Goal: Transaction & Acquisition: Purchase product/service

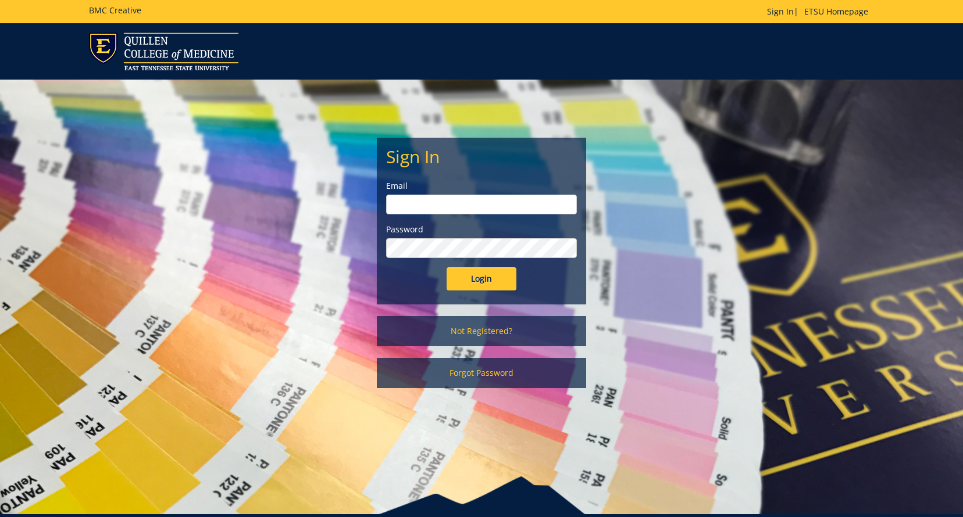
click at [420, 204] on input "email" at bounding box center [481, 205] width 191 height 20
type input "[EMAIL_ADDRESS][DOMAIN_NAME]"
click at [474, 279] on input "Login" at bounding box center [481, 278] width 70 height 23
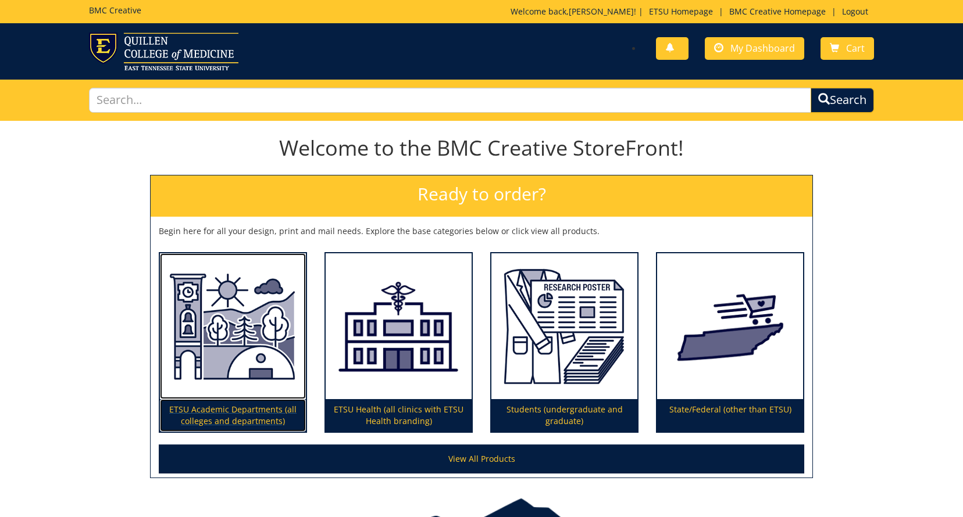
click at [217, 360] on img at bounding box center [233, 326] width 146 height 146
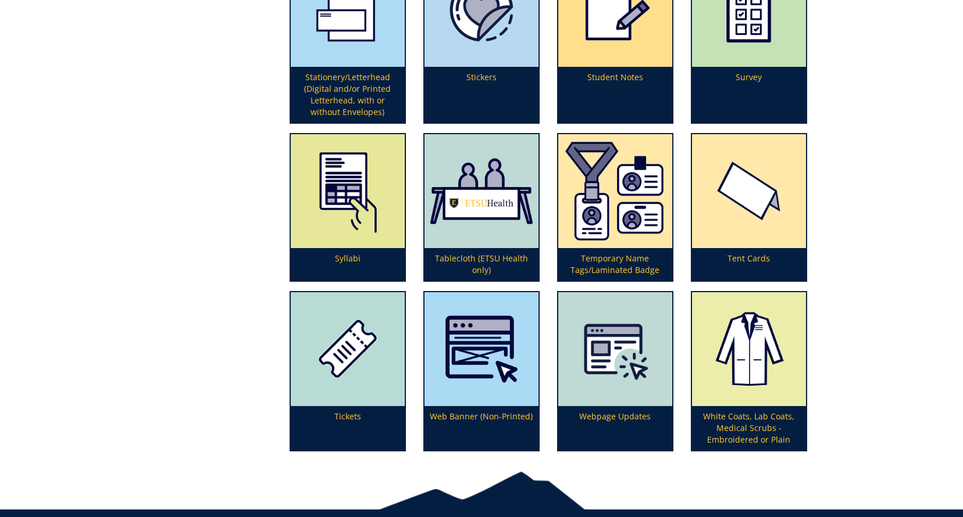
scroll to position [208, 0]
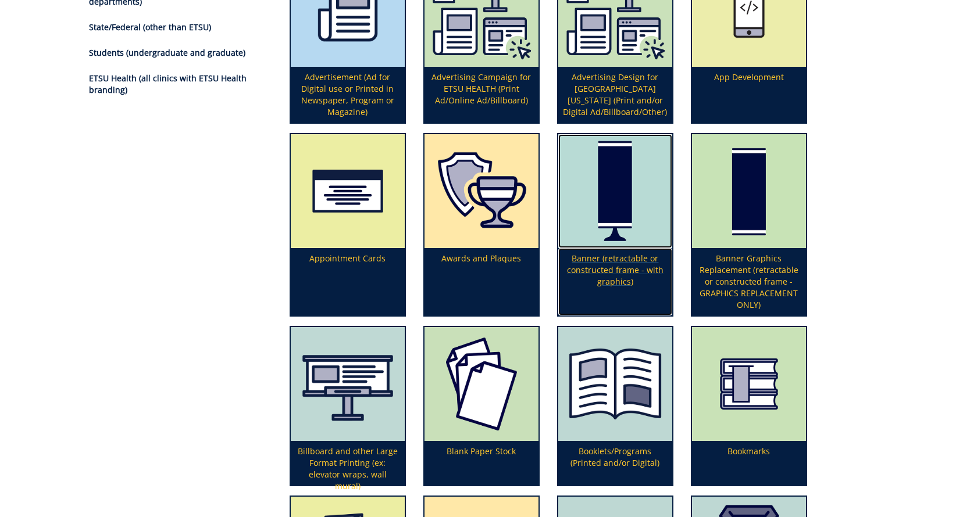
click at [618, 265] on p "Banner (retractable or constructed frame - with graphics)" at bounding box center [615, 281] width 114 height 67
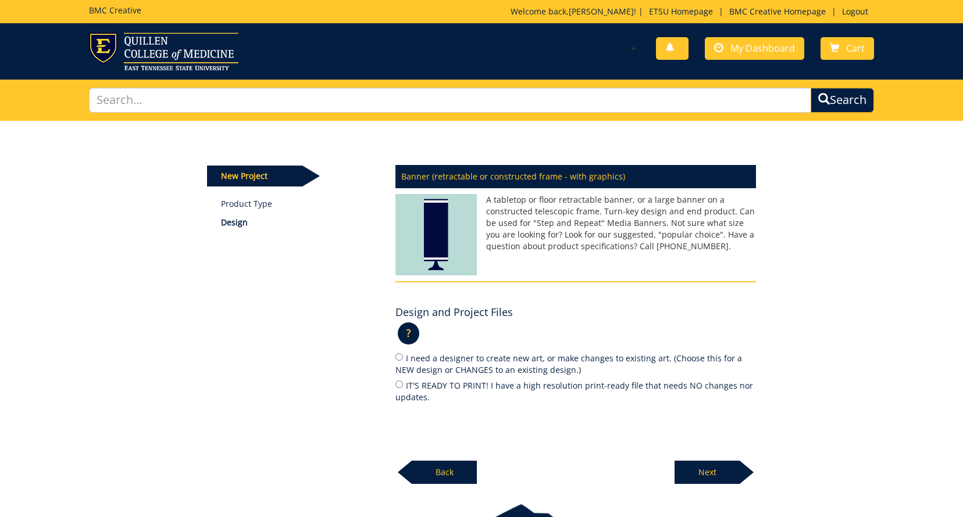
click at [521, 387] on label "IT'S READY TO PRINT! I have a high resolution print-ready file that needs NO ch…" at bounding box center [575, 391] width 360 height 24
click at [403, 387] on input "IT'S READY TO PRINT! I have a high resolution print-ready file that needs NO ch…" at bounding box center [399, 385] width 8 height 8
radio input "true"
click at [710, 474] on p "Next" at bounding box center [706, 472] width 65 height 23
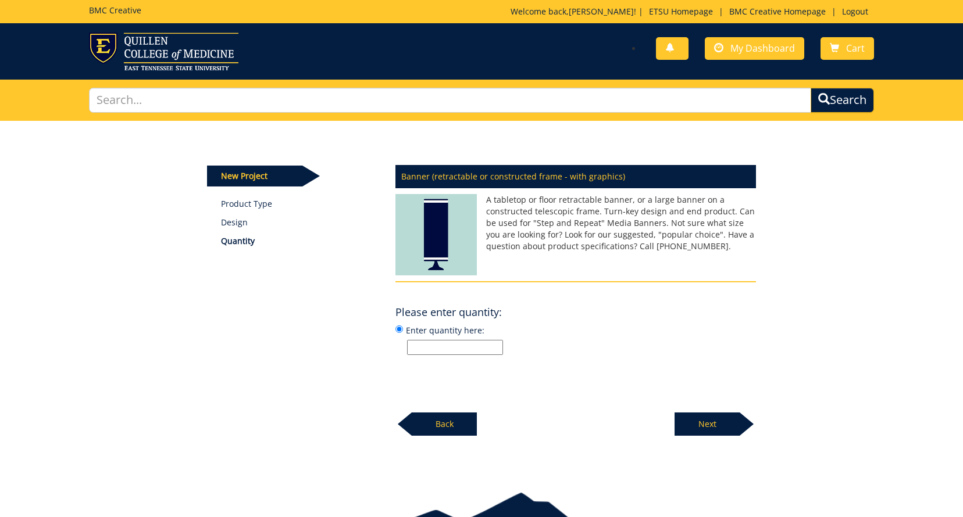
click at [481, 350] on input "Enter quantity here:" at bounding box center [455, 347] width 96 height 15
type input "1"
click at [614, 369] on div "Banner (retractable or constructed frame - with graphics) A tabletop or floor r…" at bounding box center [576, 297] width 378 height 278
click at [702, 423] on p "Next" at bounding box center [706, 424] width 65 height 23
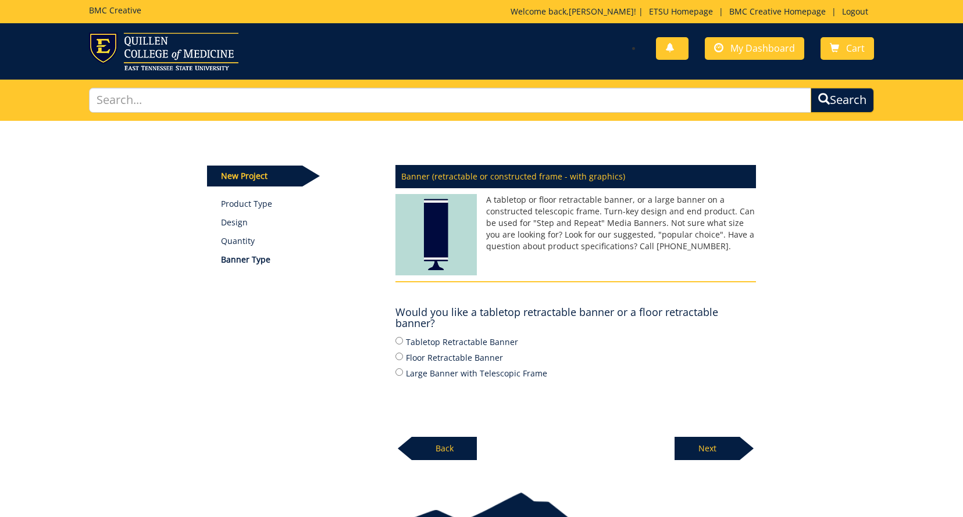
click at [481, 344] on label "Tabletop Retractable Banner" at bounding box center [575, 341] width 360 height 13
click at [403, 344] on input "Tabletop Retractable Banner" at bounding box center [399, 341] width 8 height 8
radio input "true"
click at [707, 448] on p "Next" at bounding box center [706, 448] width 65 height 23
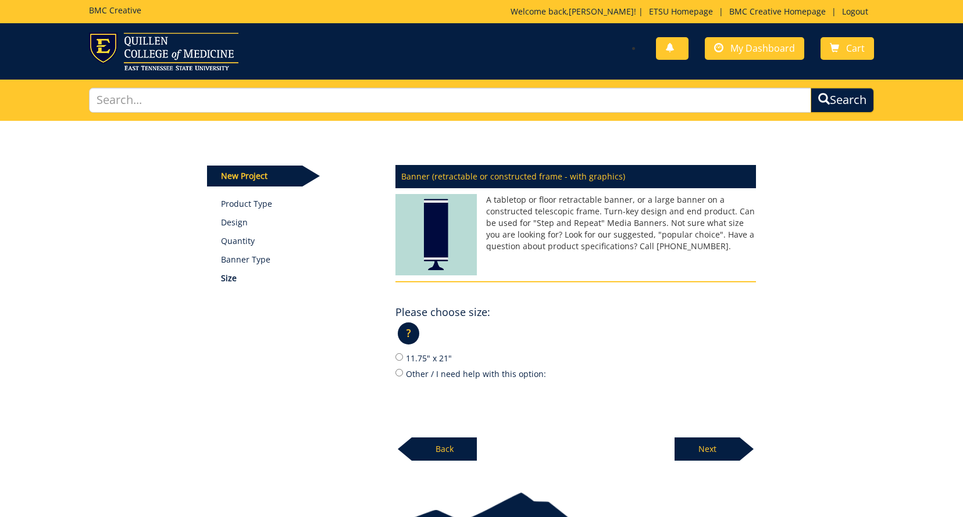
scroll to position [1, 0]
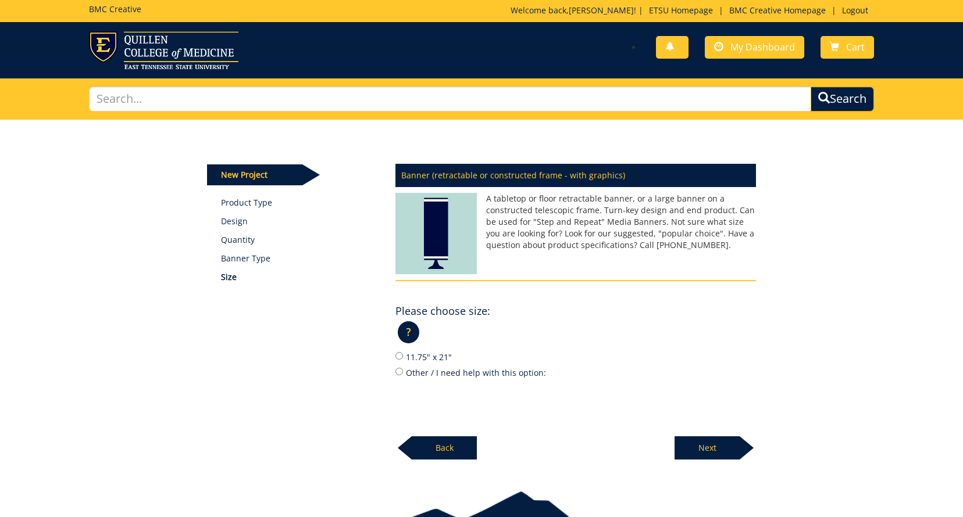
click at [188, 355] on div "New Project Product Type Design Quantity Banner Type Size Banner (retractable o…" at bounding box center [481, 290] width 680 height 341
click at [108, 9] on h5 "BMC Creative" at bounding box center [115, 9] width 52 height 9
click at [742, 49] on span "My Dashboard" at bounding box center [762, 47] width 65 height 13
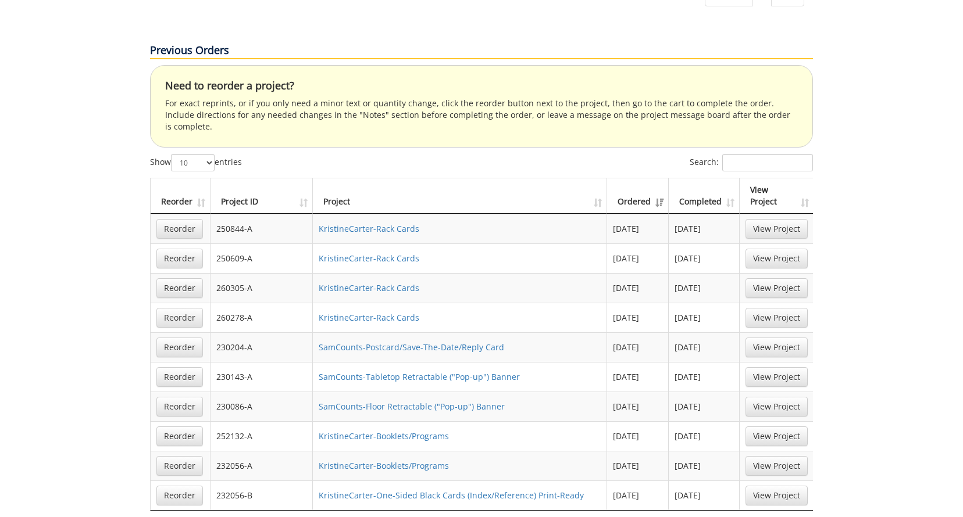
scroll to position [639, 0]
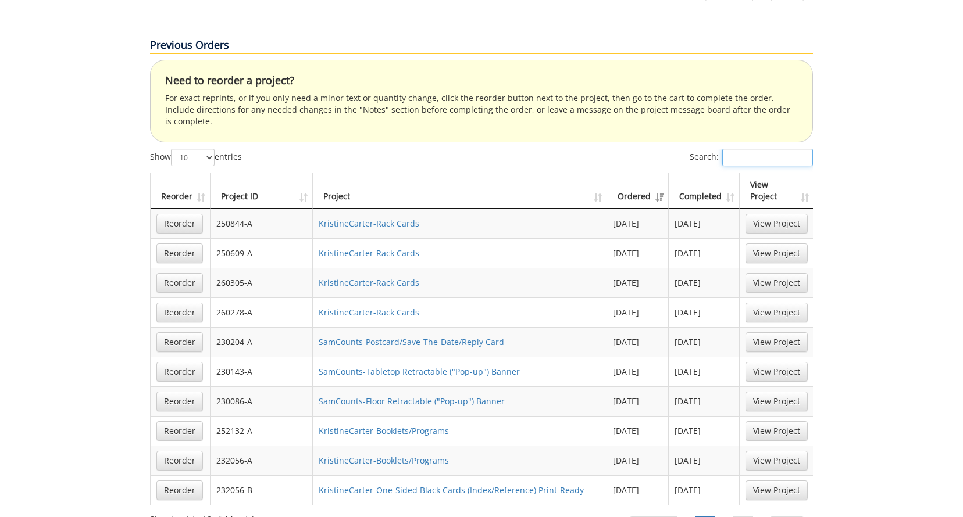
click at [737, 149] on input "Search:" at bounding box center [767, 157] width 91 height 17
click at [459, 366] on link "SamCounts-Tabletop Retractable ("Pop-up") Banner" at bounding box center [419, 371] width 201 height 11
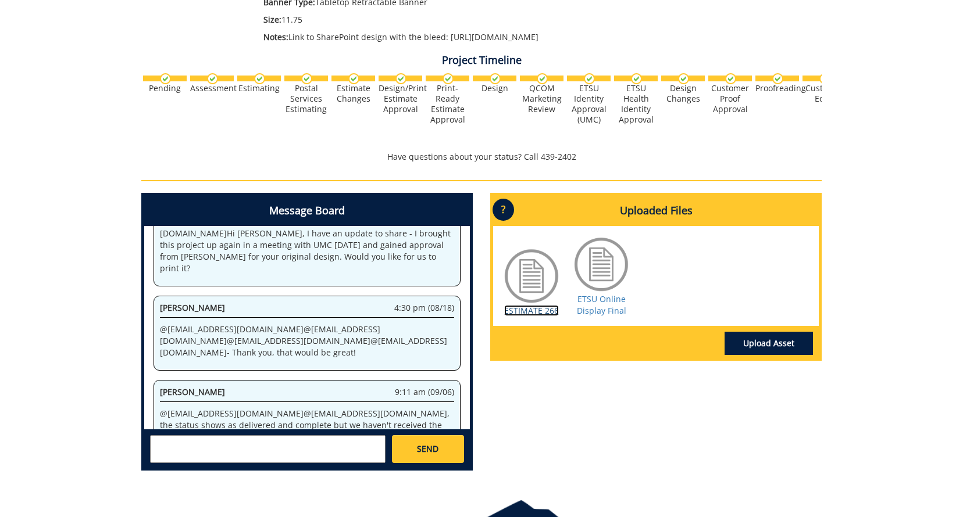
scroll to position [306, 0]
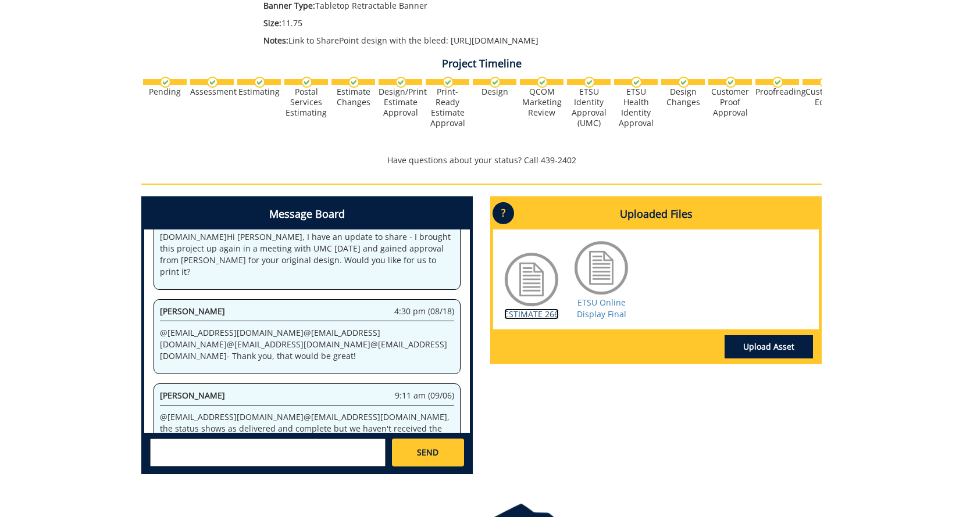
click at [520, 320] on link "ESTIMATE 266" at bounding box center [531, 314] width 55 height 11
